Goal: Register for event/course

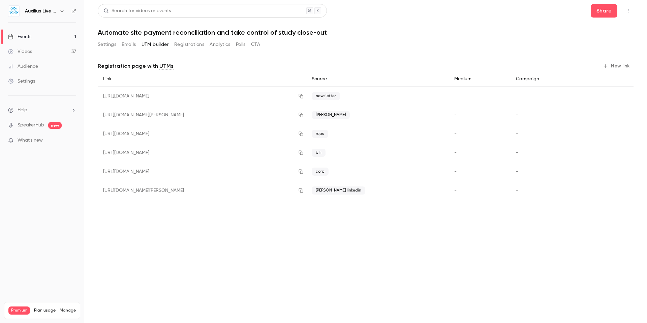
click at [173, 48] on div "Settings Emails UTM builder Registrations Analytics Polls CTA" at bounding box center [179, 44] width 162 height 11
click at [182, 47] on button "Registrations" at bounding box center [189, 44] width 30 height 11
